Goal: Information Seeking & Learning: Learn about a topic

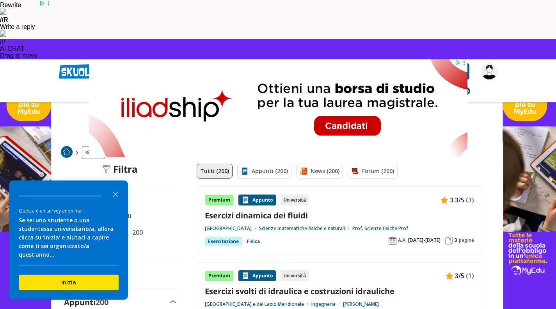
scroll to position [191, 0]
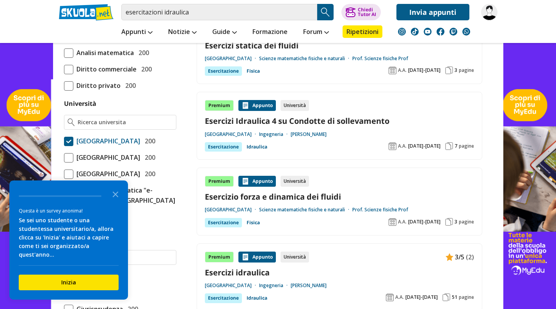
scroll to position [517, 0]
type input "magini"
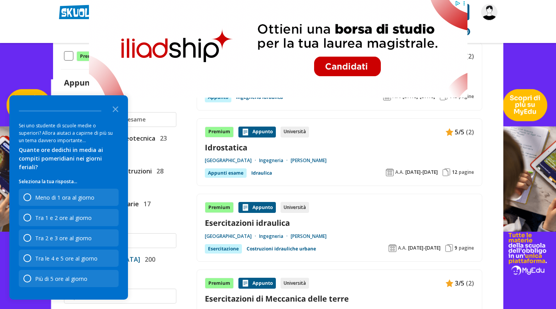
click at [116, 112] on polygon "Close the survey" at bounding box center [116, 109] width 6 height 6
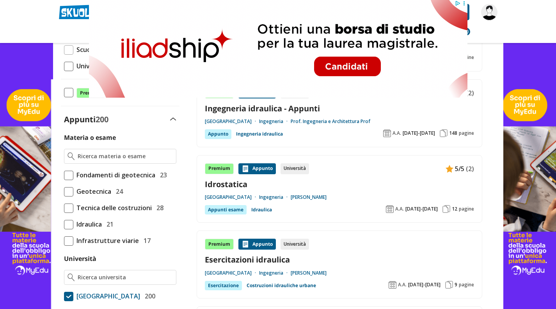
scroll to position [378, 0]
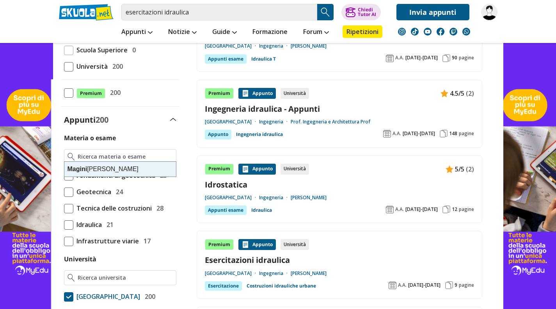
click at [84, 170] on strong "Magini" at bounding box center [78, 169] width 20 height 7
type input "Magini Roberto"
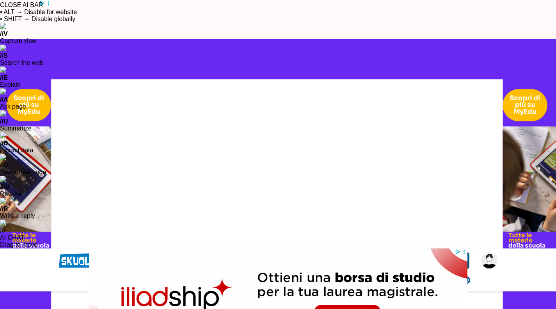
scroll to position [7, 0]
